Goal: Task Accomplishment & Management: Manage account settings

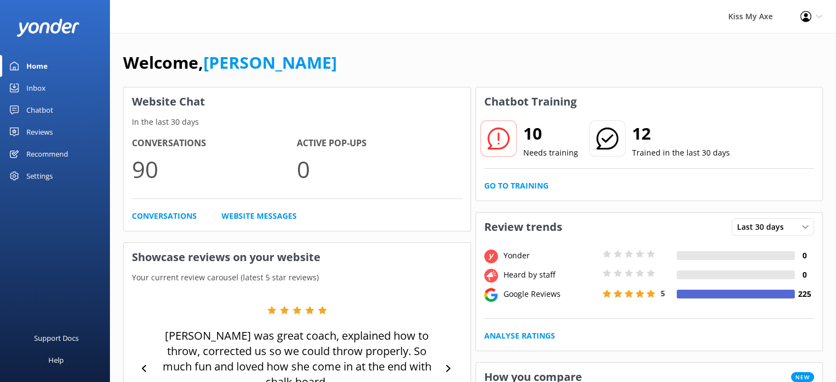
click at [49, 81] on link "Inbox" at bounding box center [55, 88] width 110 height 22
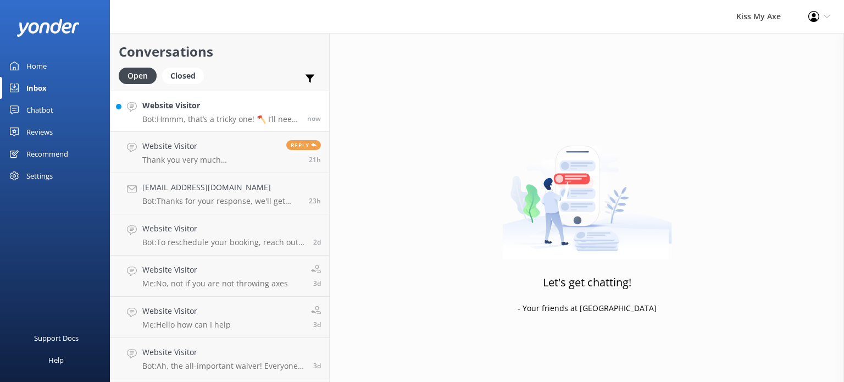
click at [216, 120] on p "Bot: Hmmm, that’s a tricky one! 🪓 I’ll need to pass this on to the Customer Ser…" at bounding box center [220, 119] width 157 height 10
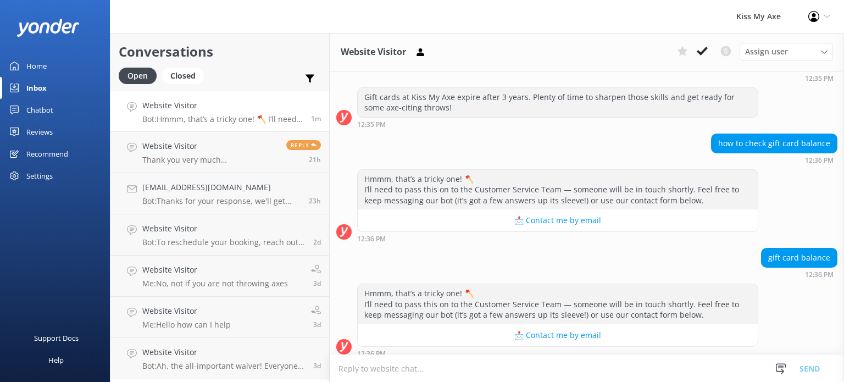
scroll to position [136, 0]
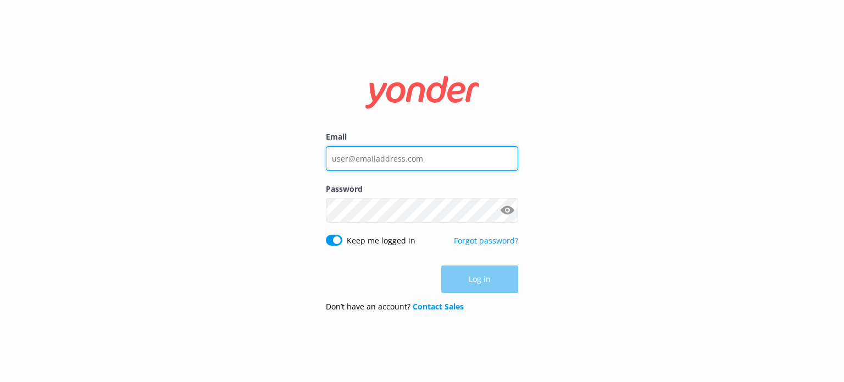
click at [400, 164] on input "Email" at bounding box center [422, 158] width 192 height 25
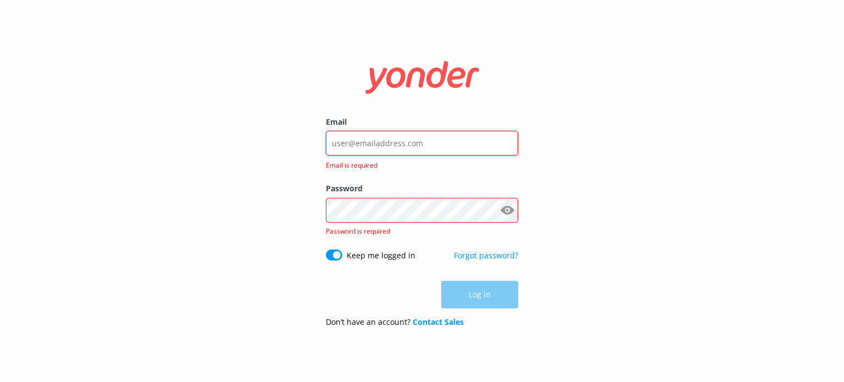
type input "hello@kissmyaxe.com.au"
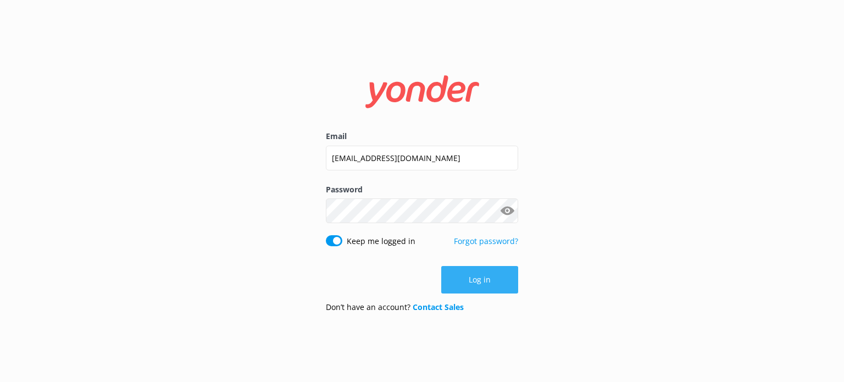
click at [468, 273] on button "Log in" at bounding box center [479, 279] width 77 height 27
